Goal: Task Accomplishment & Management: Manage account settings

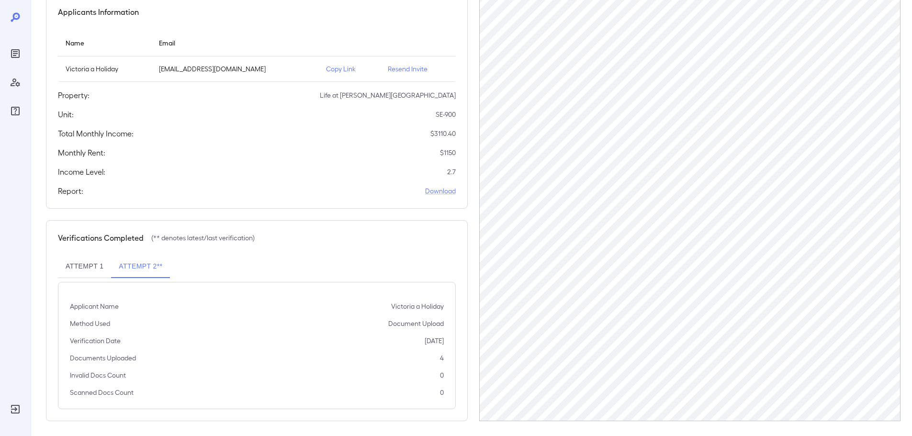
scroll to position [96, 0]
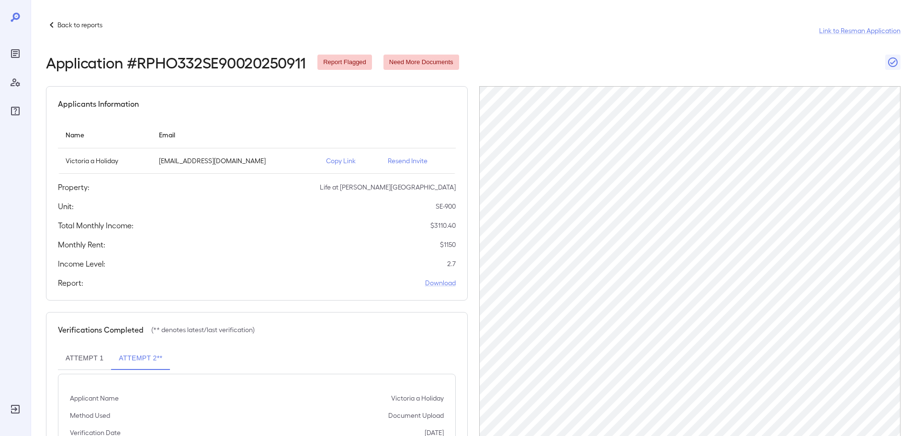
click at [77, 19] on div "Back to reports" at bounding box center [74, 24] width 56 height 11
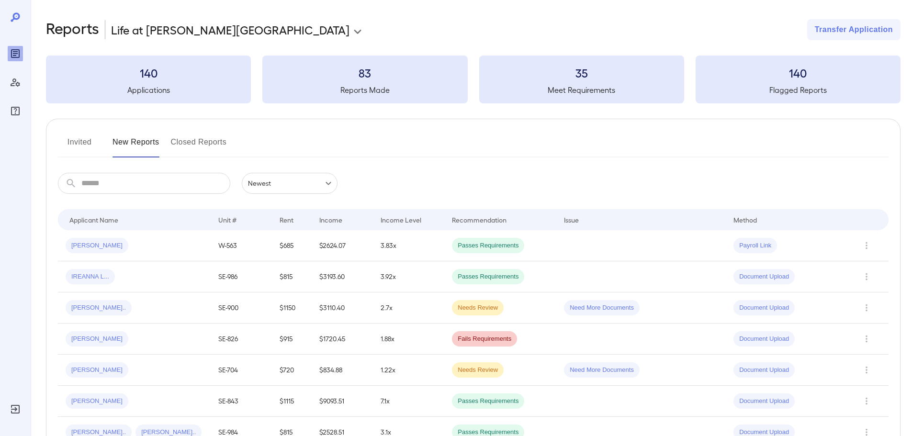
click at [143, 191] on input "text" at bounding box center [155, 183] width 149 height 21
click at [129, 246] on div "[PERSON_NAME]" at bounding box center [134, 245] width 137 height 15
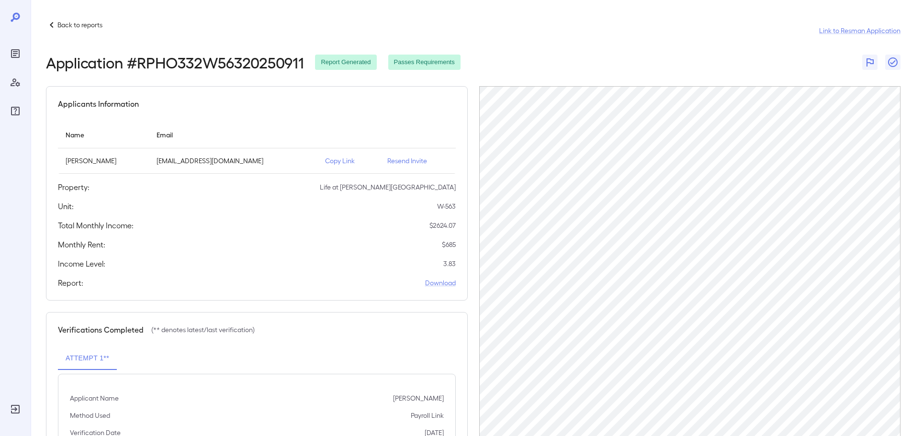
click at [54, 28] on icon at bounding box center [51, 24] width 11 height 11
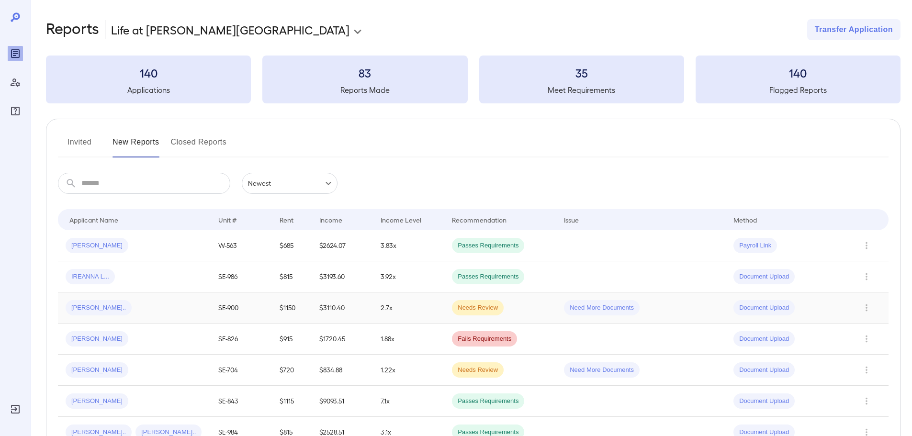
click at [130, 311] on div "[PERSON_NAME].." at bounding box center [134, 307] width 137 height 15
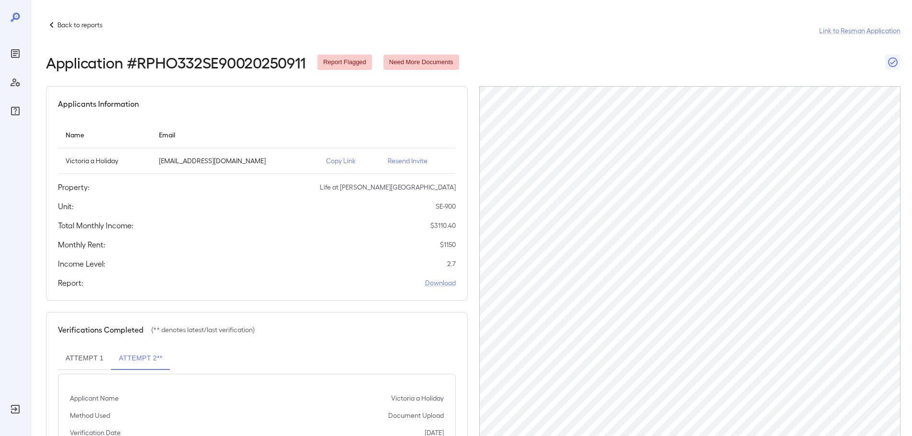
click at [329, 156] on td "Copy Link" at bounding box center [349, 160] width 62 height 25
click at [331, 162] on p "Copy Link" at bounding box center [349, 161] width 46 height 10
click at [89, 25] on p "Back to reports" at bounding box center [79, 25] width 45 height 10
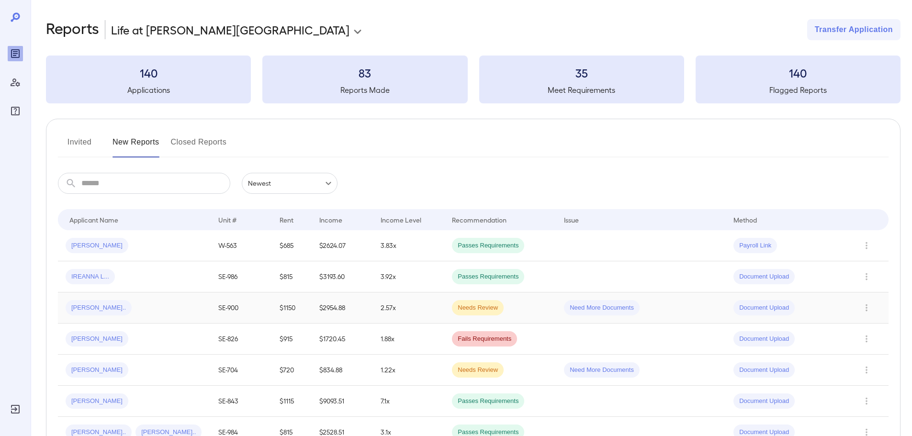
click at [150, 305] on div "[PERSON_NAME].." at bounding box center [134, 307] width 137 height 15
